Goal: Task Accomplishment & Management: Complete application form

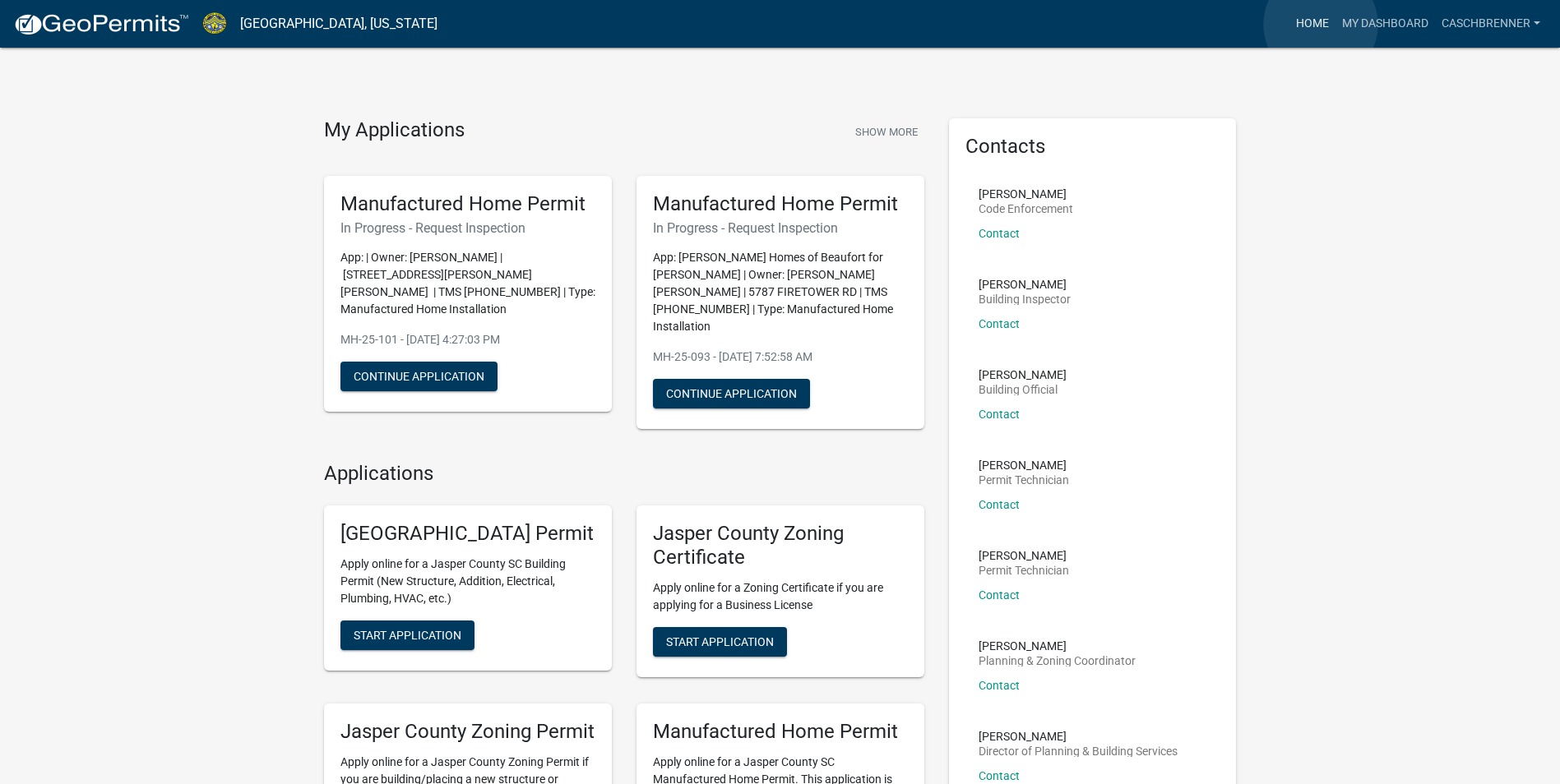
click at [1321, 25] on link "Home" at bounding box center [1312, 24] width 46 height 32
click at [876, 143] on button "Show More" at bounding box center [886, 132] width 76 height 27
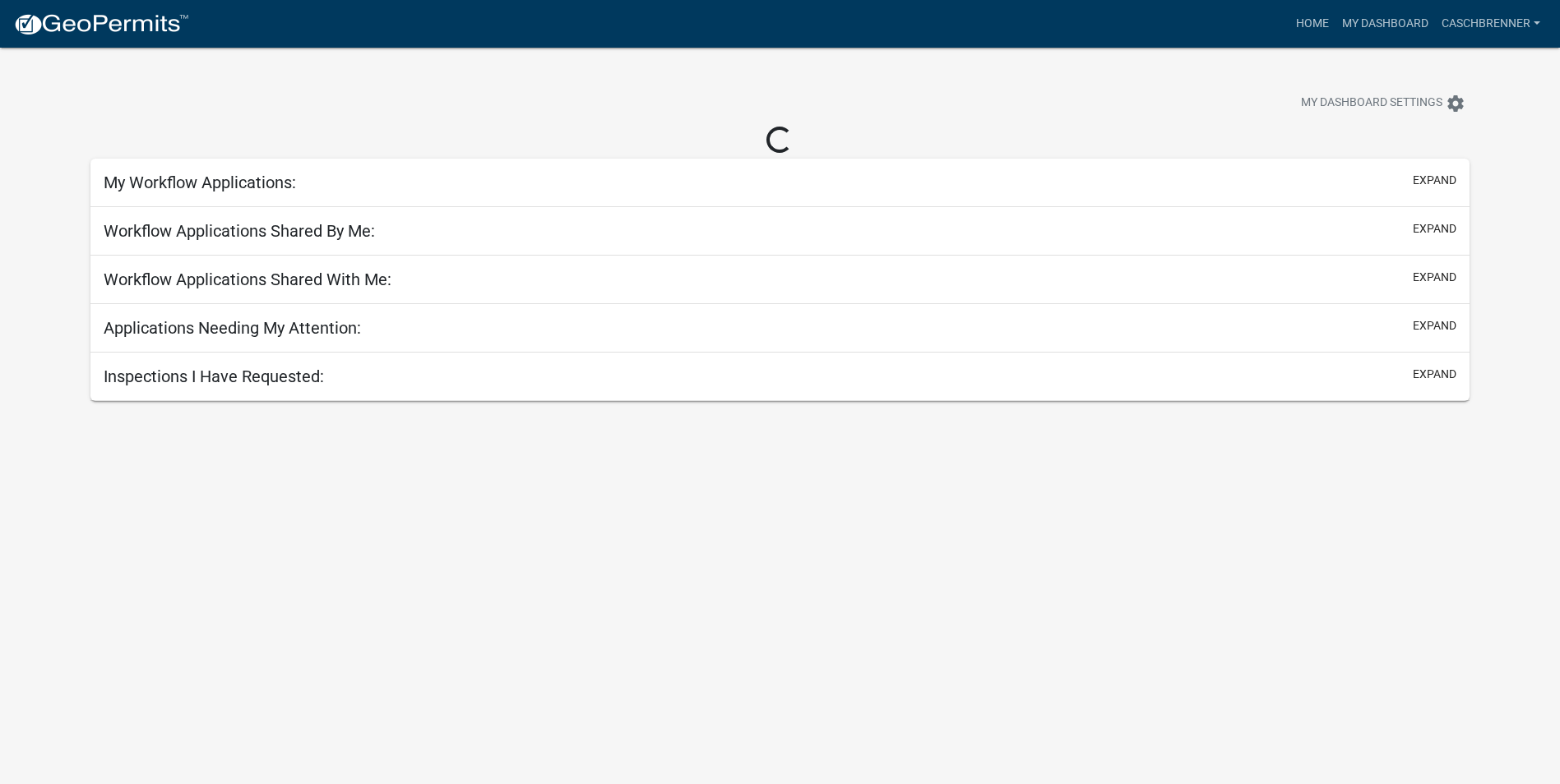
select select "2: 50"
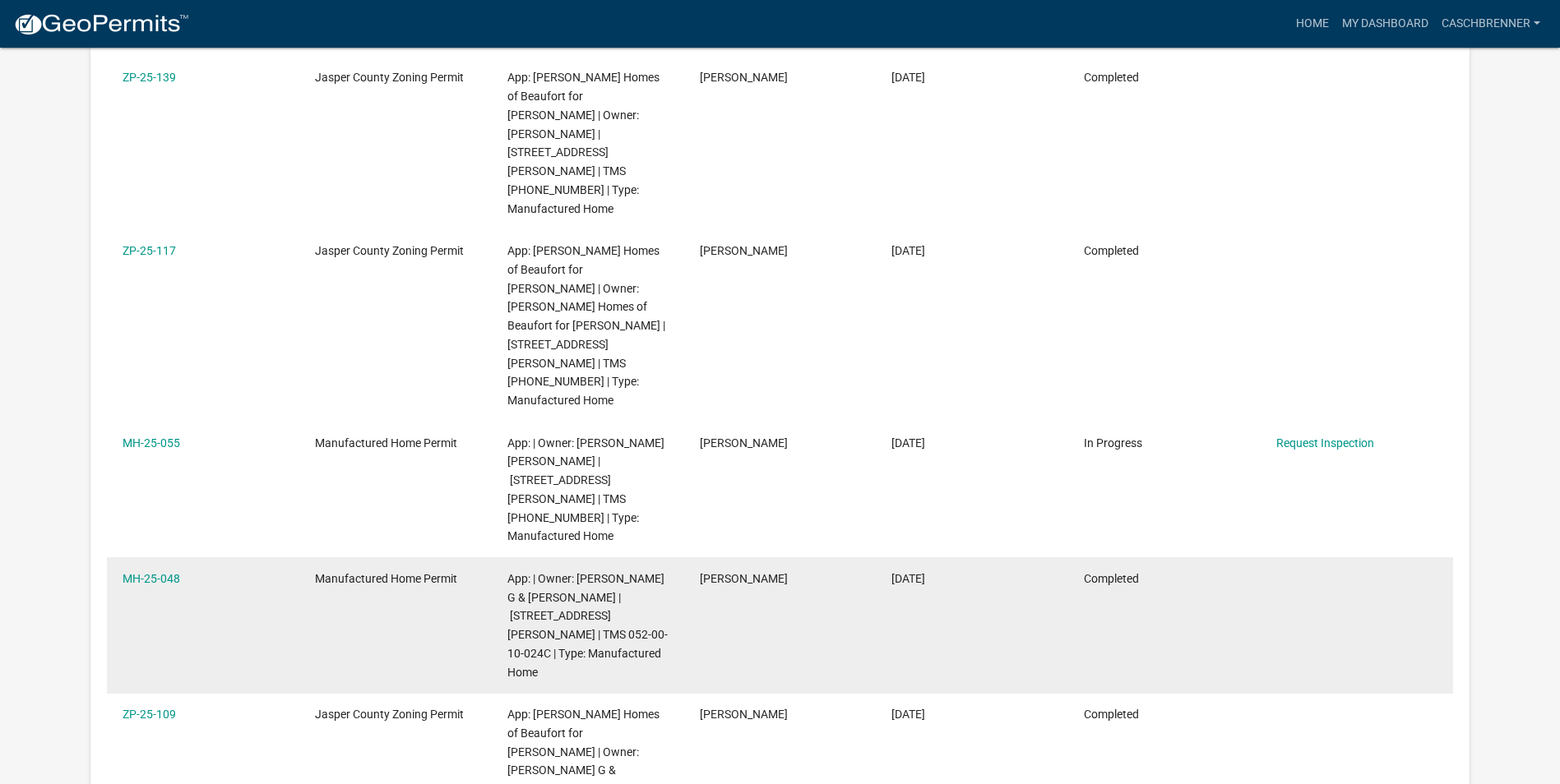
scroll to position [3095, 0]
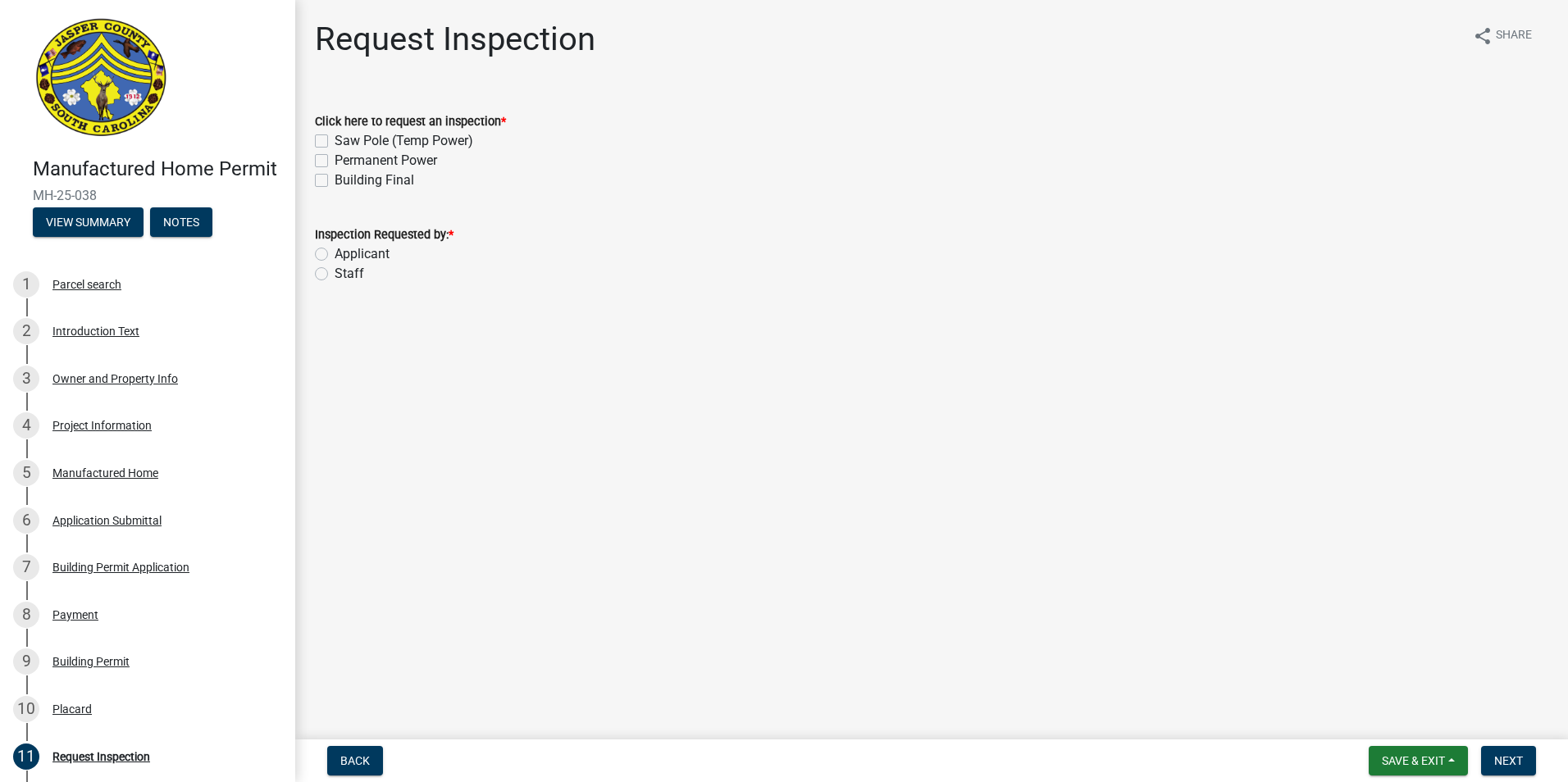
drag, startPoint x: 410, startPoint y: 157, endPoint x: 394, endPoint y: 173, distance: 22.6
click at [407, 157] on label "Permanent Power" at bounding box center [385, 160] width 103 height 20
click at [345, 157] on input "Permanent Power" at bounding box center [339, 155] width 11 height 11
checkbox input "true"
checkbox input "false"
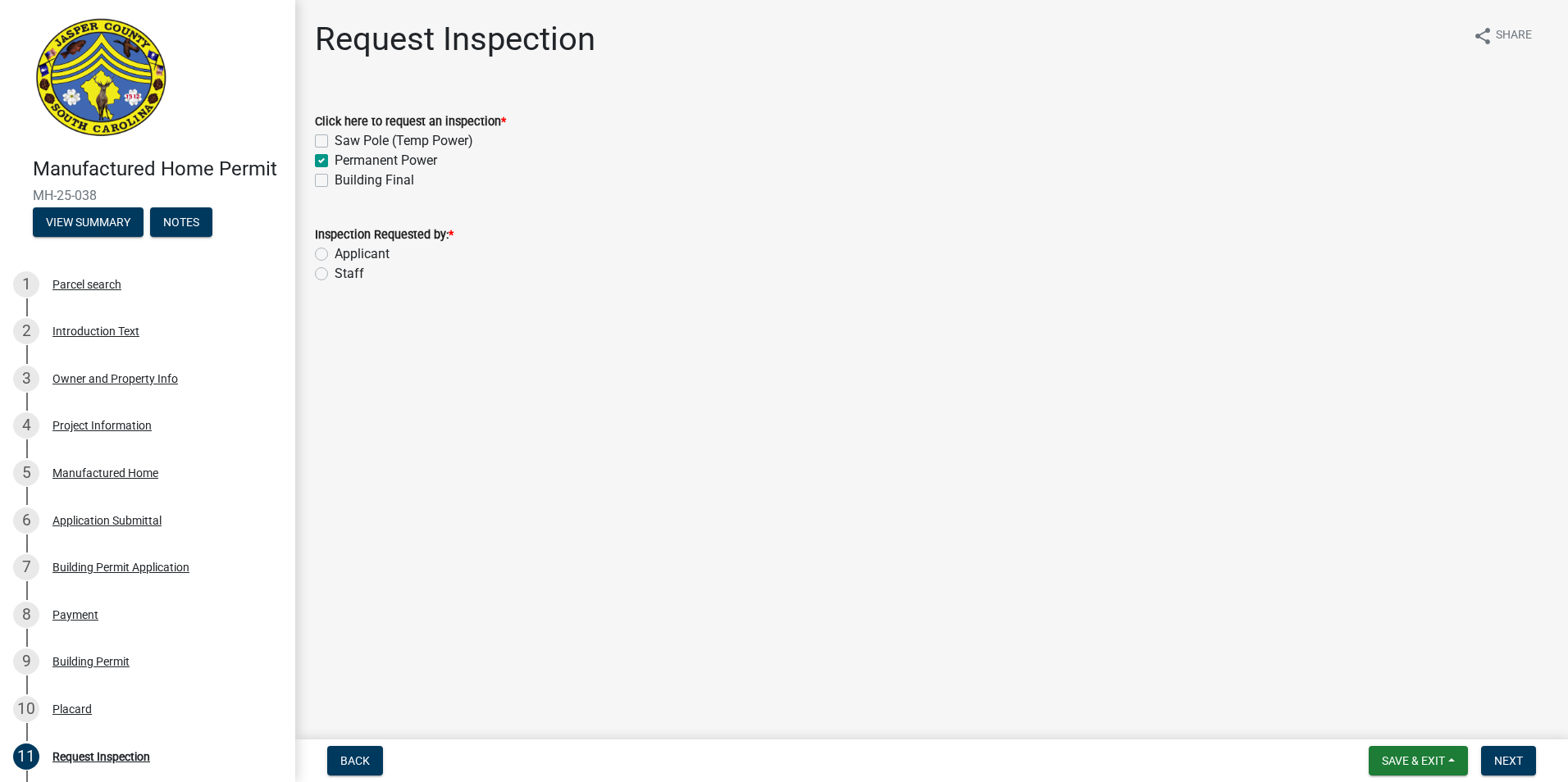
checkbox input "true"
click at [387, 182] on label "Building Final" at bounding box center [374, 180] width 80 height 20
click at [345, 181] on input "Building Final" at bounding box center [339, 175] width 11 height 11
checkbox input "true"
checkbox input "false"
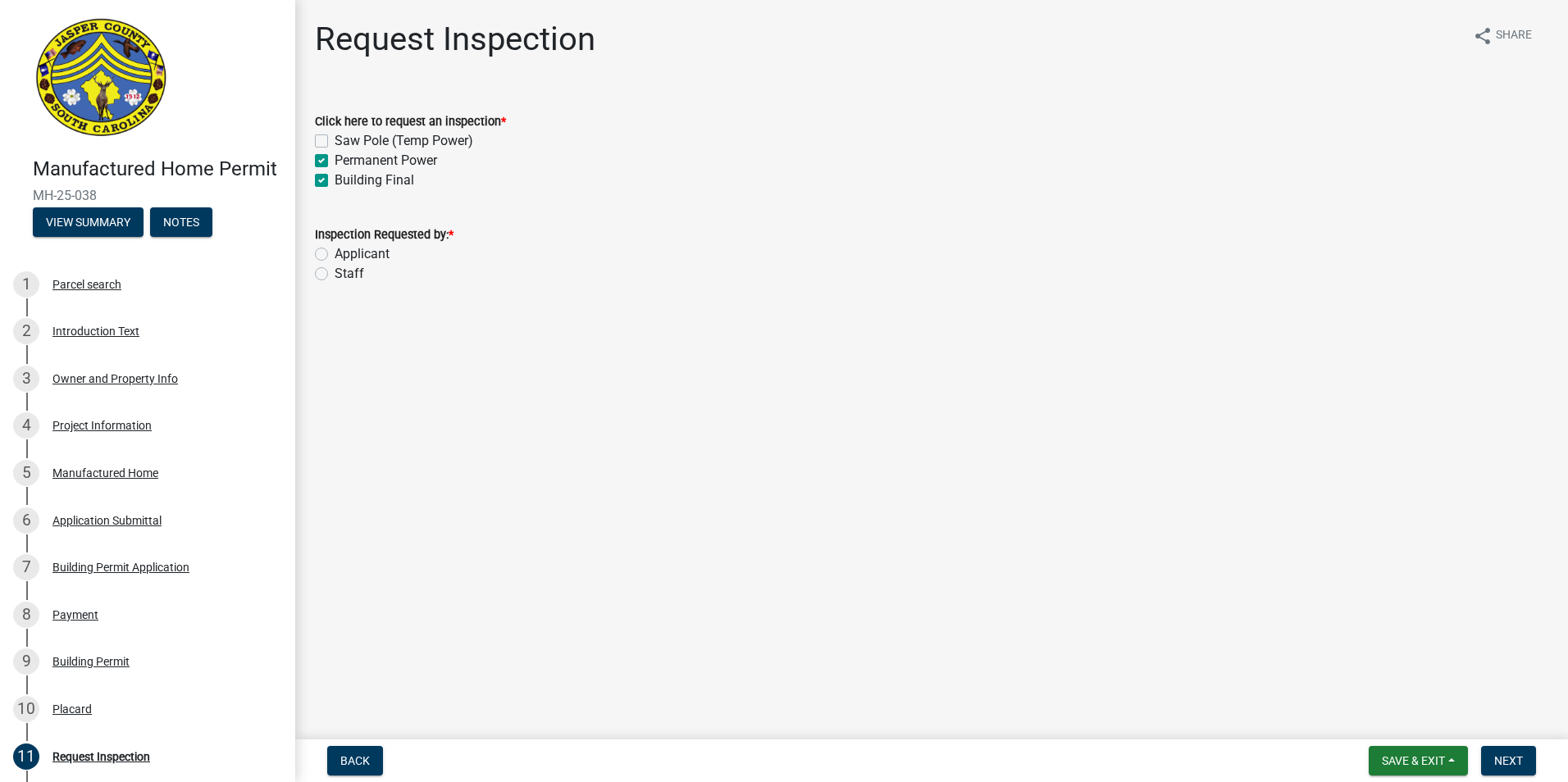
checkbox input "true"
click at [366, 254] on label "Applicant" at bounding box center [361, 254] width 55 height 20
click at [345, 254] on input "Applicant" at bounding box center [339, 249] width 11 height 11
radio input "true"
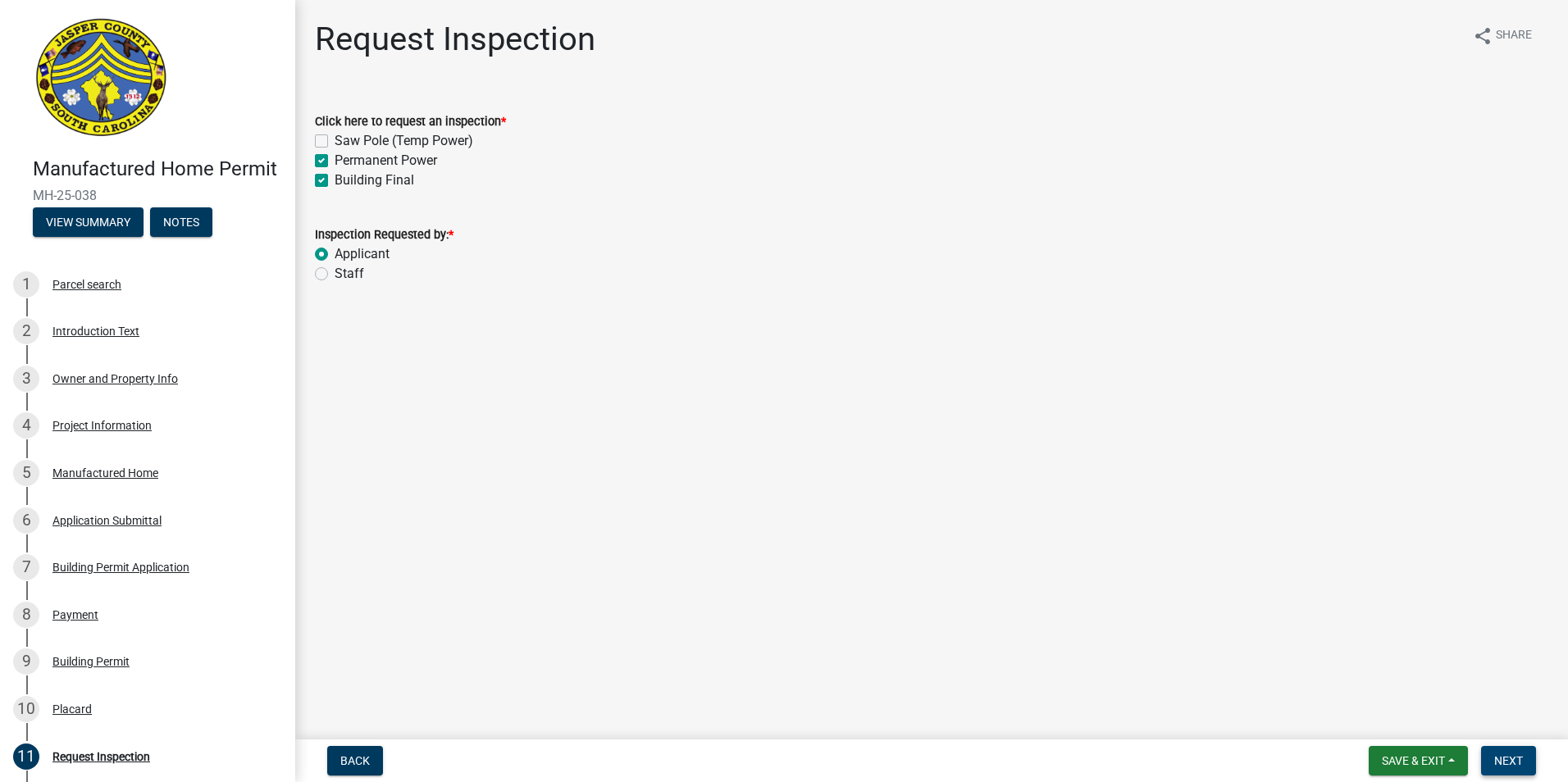
click at [1513, 758] on span "Next" at bounding box center [1509, 761] width 29 height 13
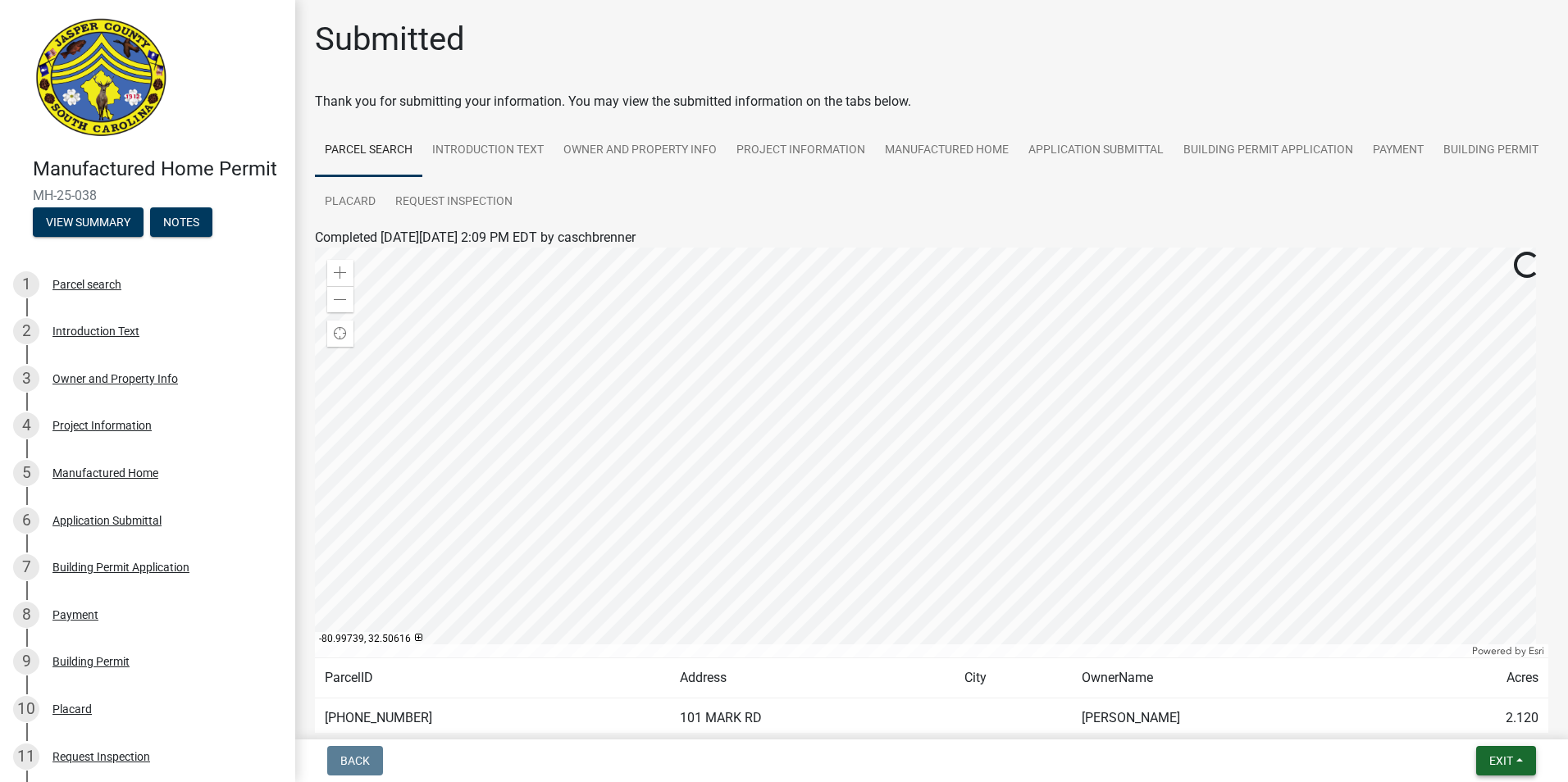
click at [1490, 761] on span "Exit" at bounding box center [1501, 761] width 24 height 13
click at [1461, 717] on button "Save & Exit" at bounding box center [1469, 718] width 131 height 39
